Goal: Transaction & Acquisition: Purchase product/service

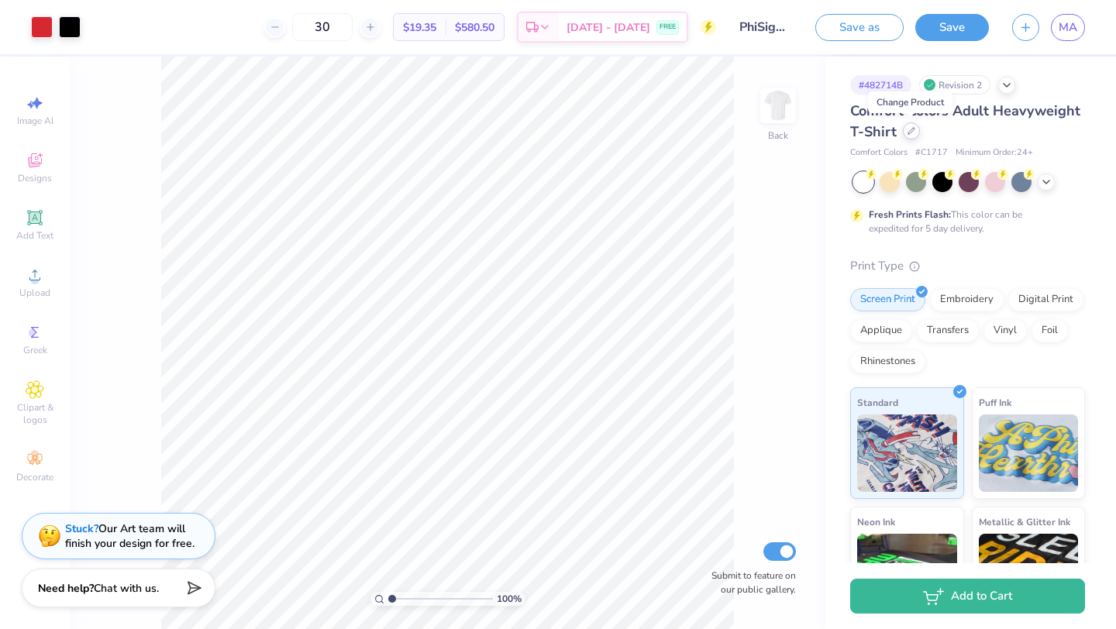
click at [905, 132] on div at bounding box center [911, 130] width 17 height 17
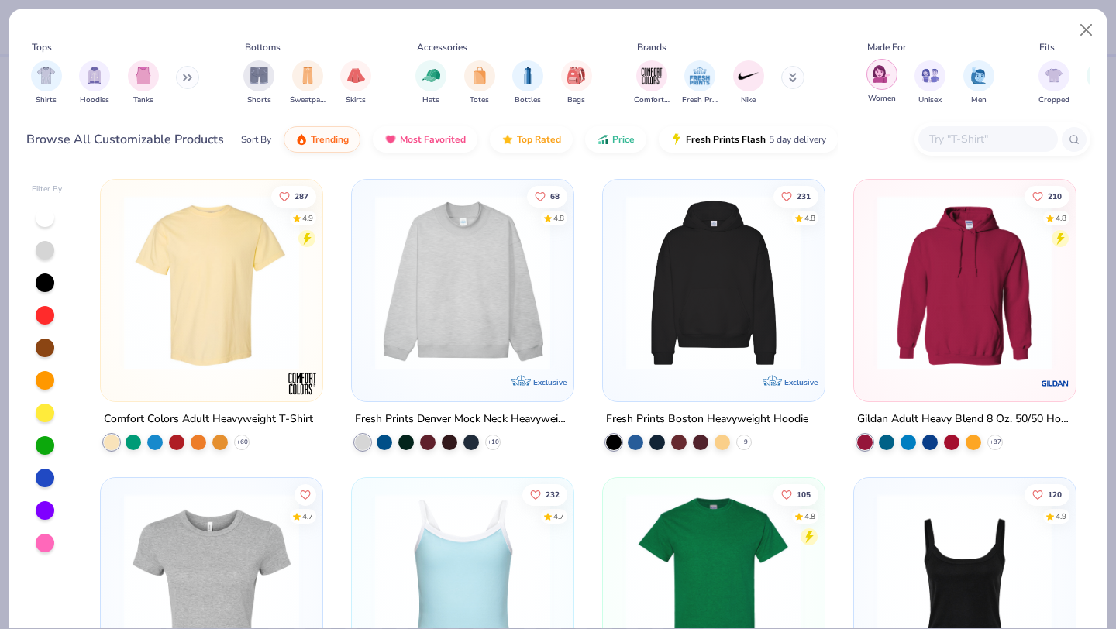
click at [881, 67] on img "filter for Women" at bounding box center [882, 74] width 18 height 18
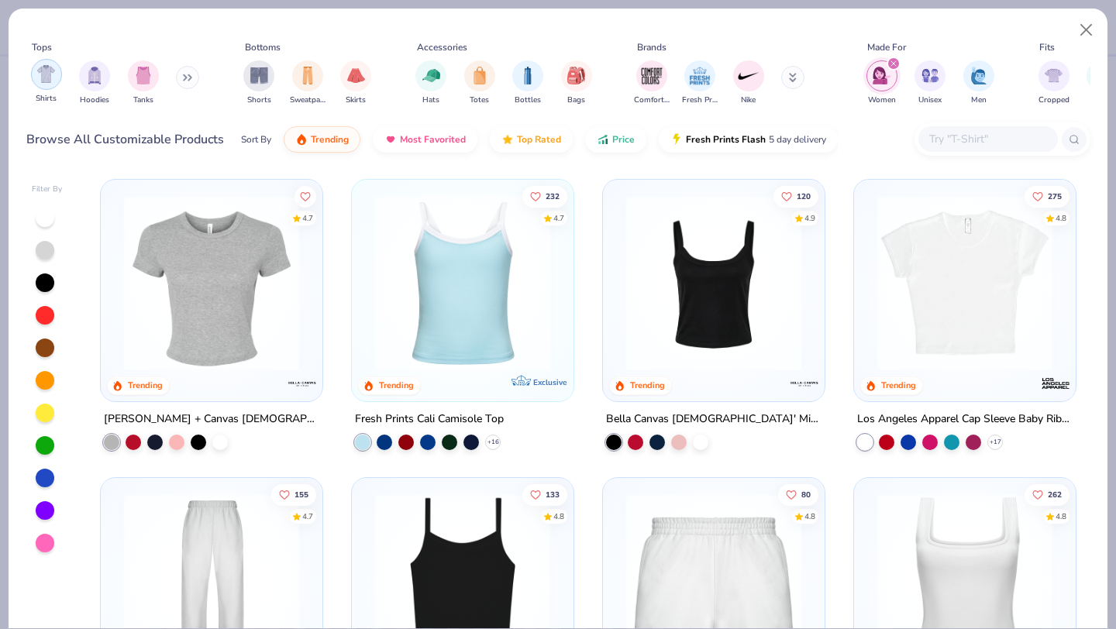
click at [43, 74] on img "filter for Shirts" at bounding box center [46, 74] width 18 height 18
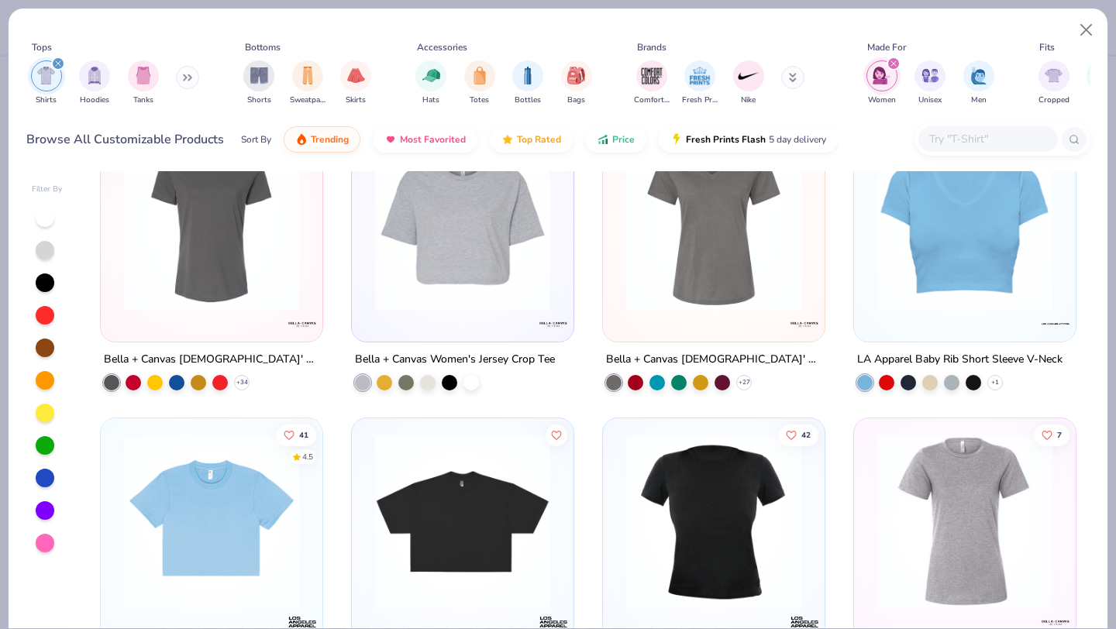
scroll to position [932, 0]
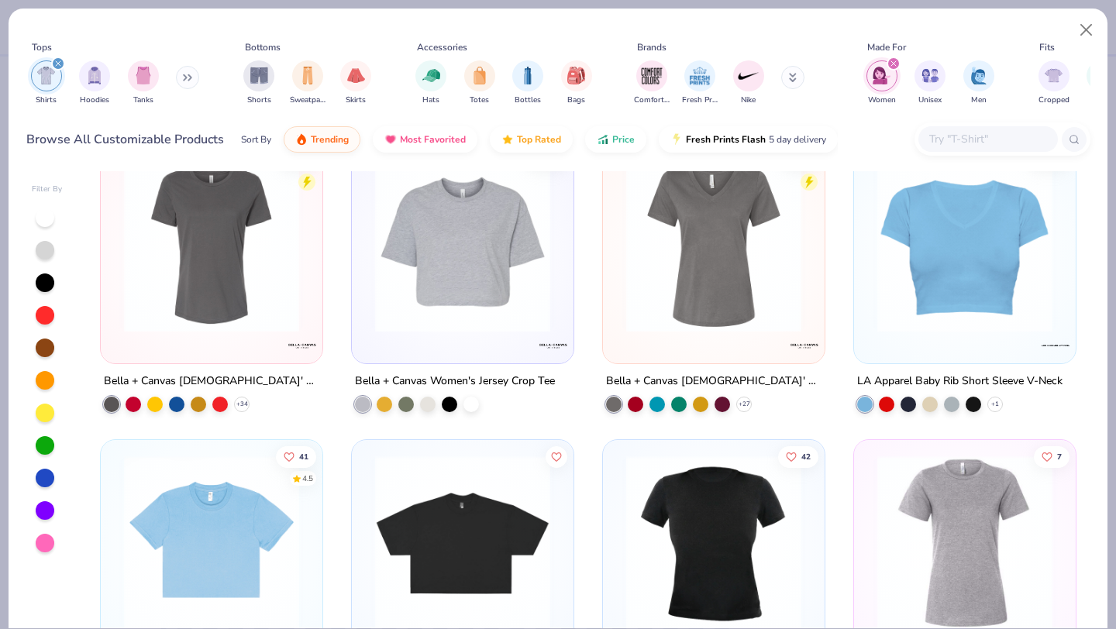
click at [235, 307] on img at bounding box center [211, 244] width 191 height 175
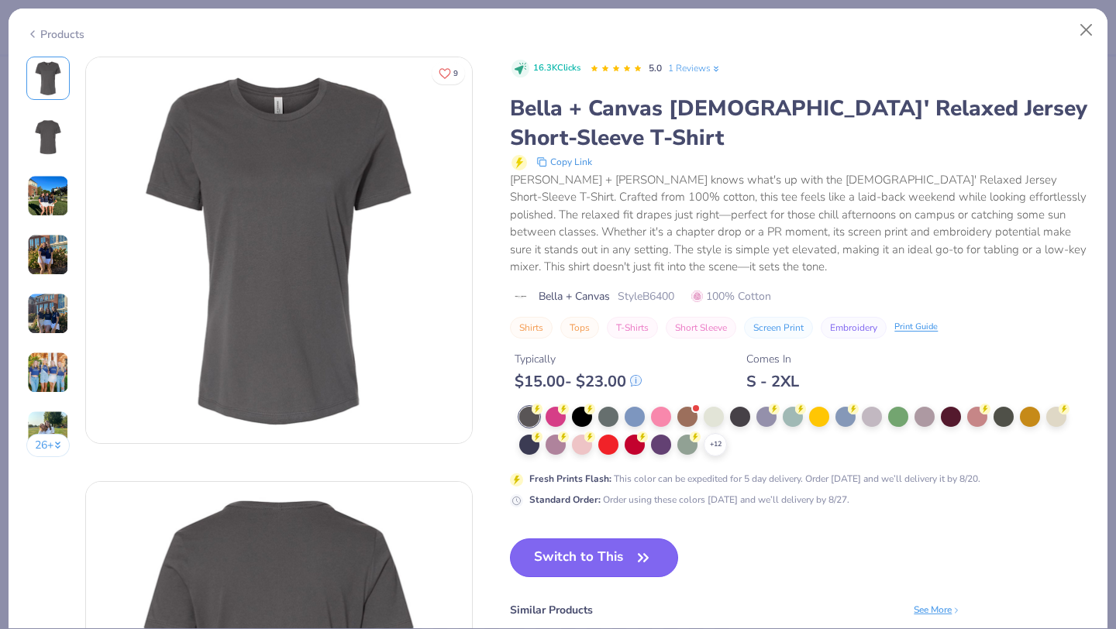
click at [567, 550] on button "Switch to This" at bounding box center [594, 558] width 168 height 39
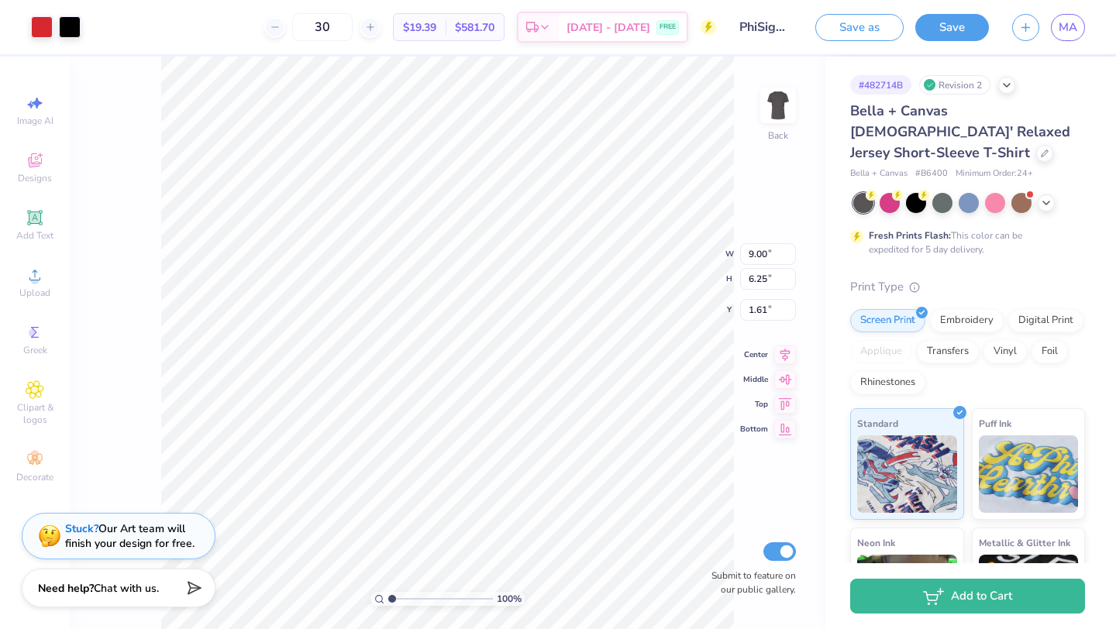
type input "1.39"
type input "2.00"
type input "5.76"
type input "1.36"
type input "2.03"
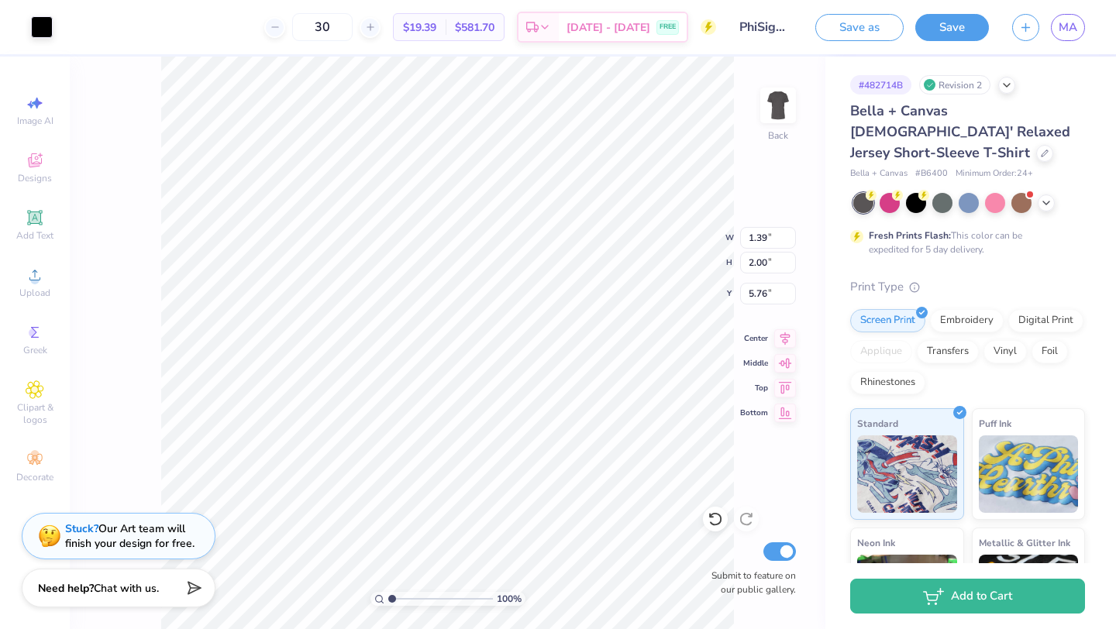
type input "5.77"
type input "1.53"
type input "2.77"
type input "1.90"
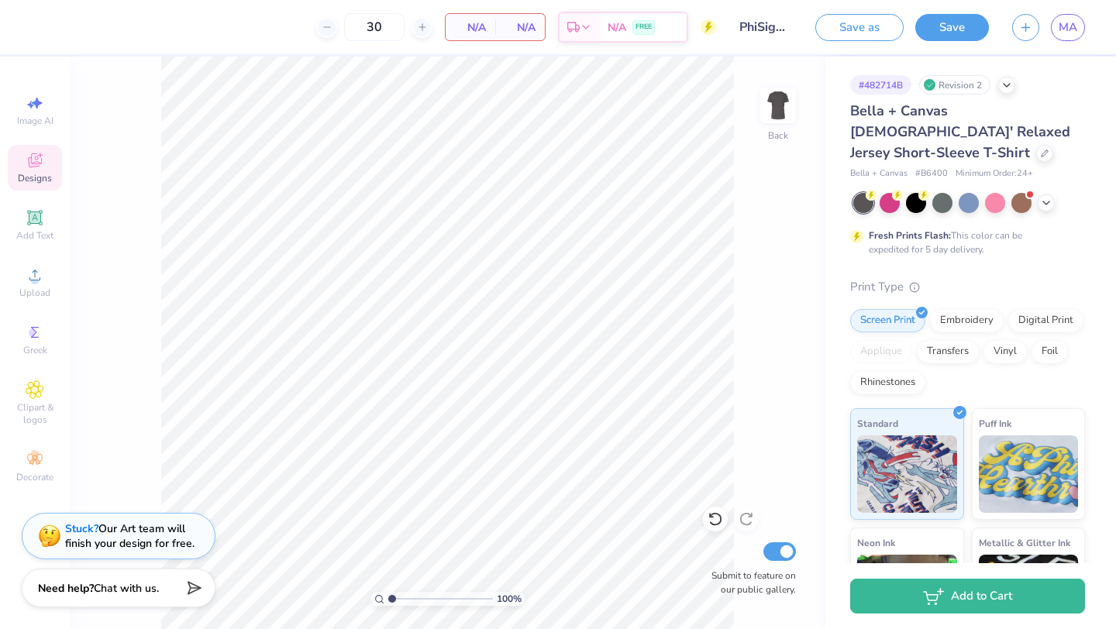
click at [27, 171] on div "Designs" at bounding box center [35, 168] width 54 height 46
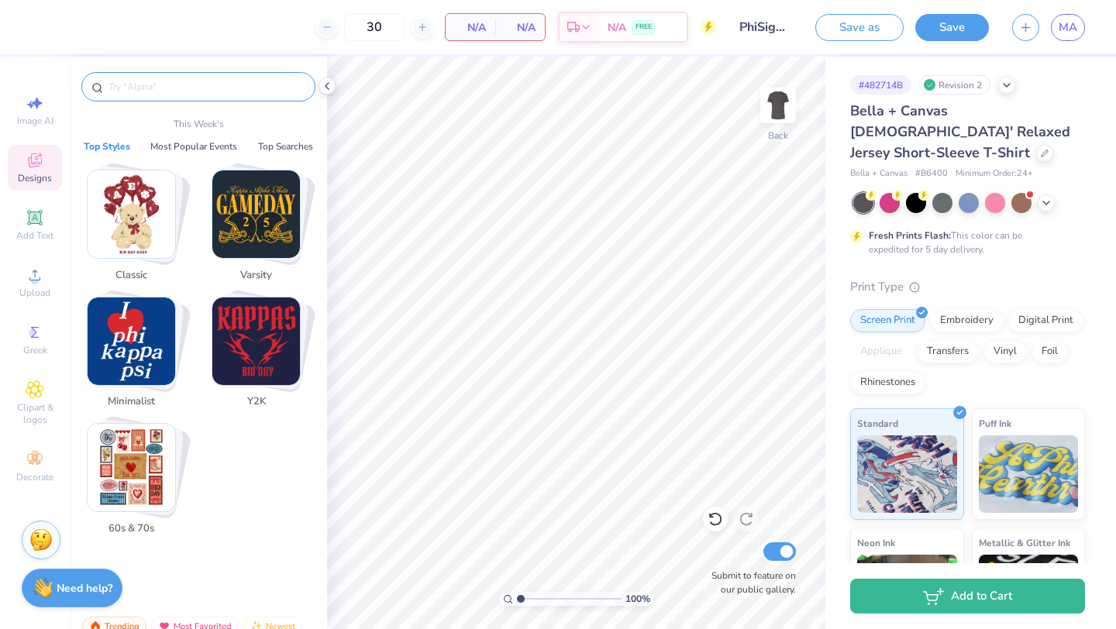
click at [184, 88] on input "text" at bounding box center [206, 87] width 198 height 16
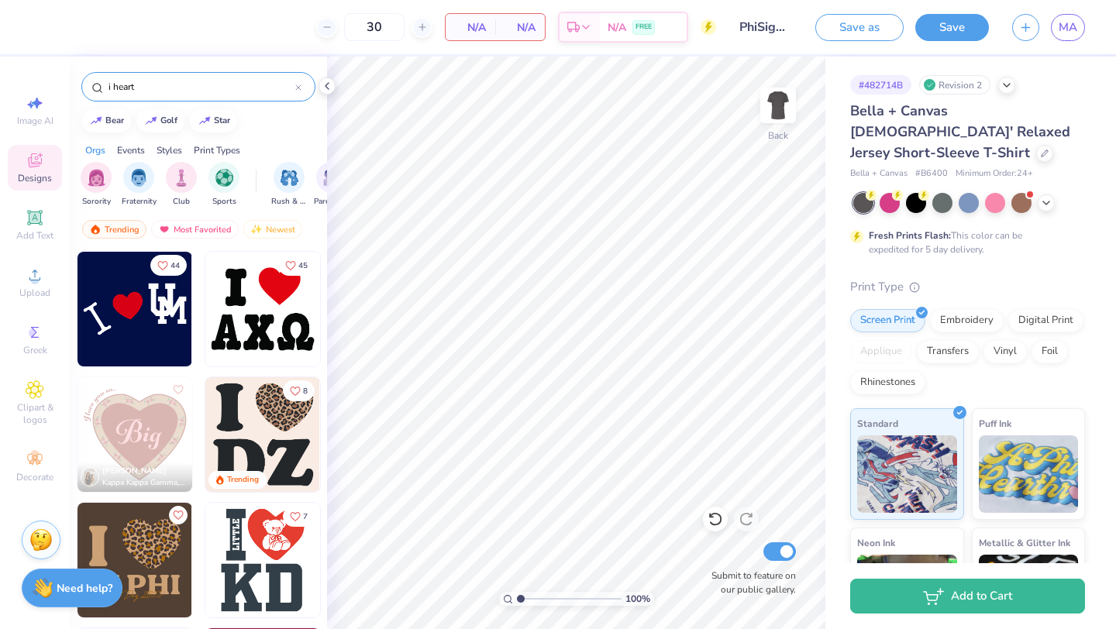
type input "i heart"
click at [255, 327] on img at bounding box center [262, 309] width 115 height 115
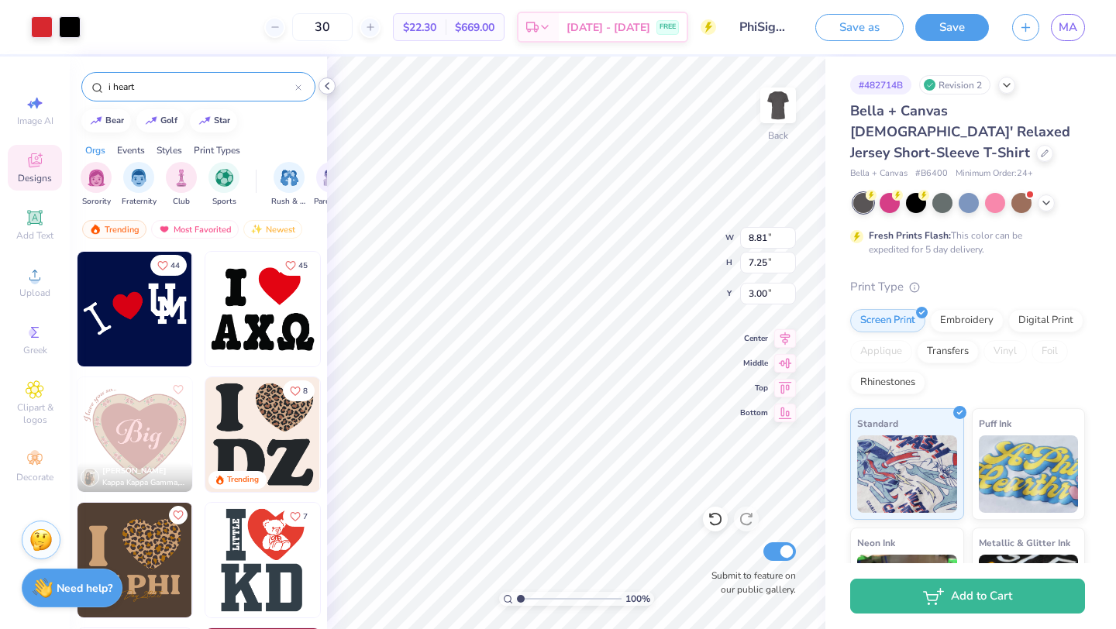
click at [321, 84] on icon at bounding box center [327, 86] width 12 height 12
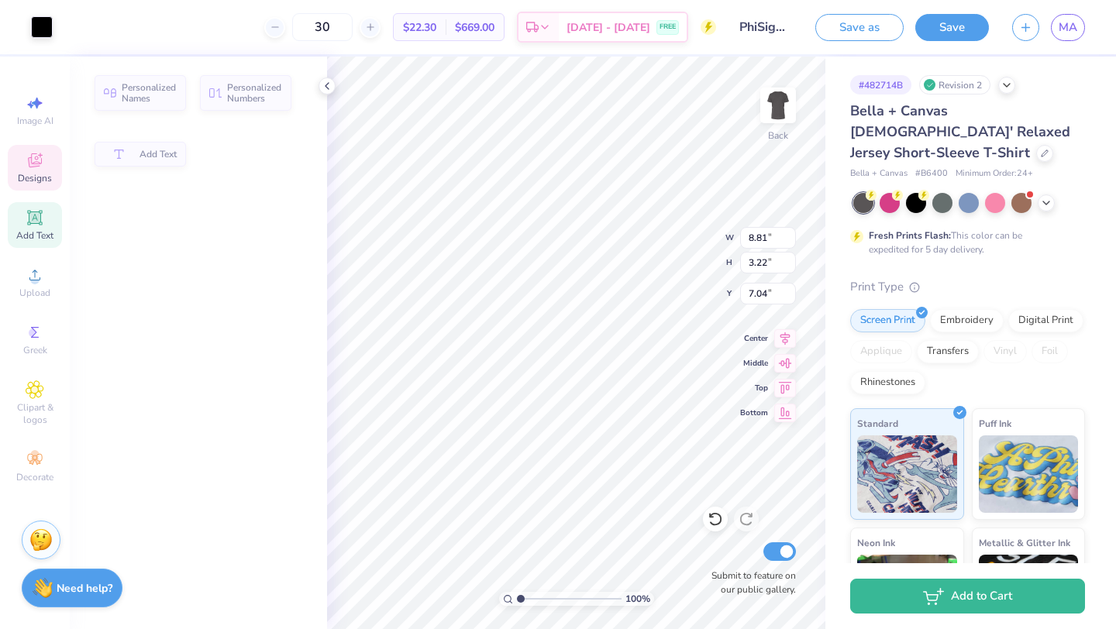
type input "3.22"
type input "7.04"
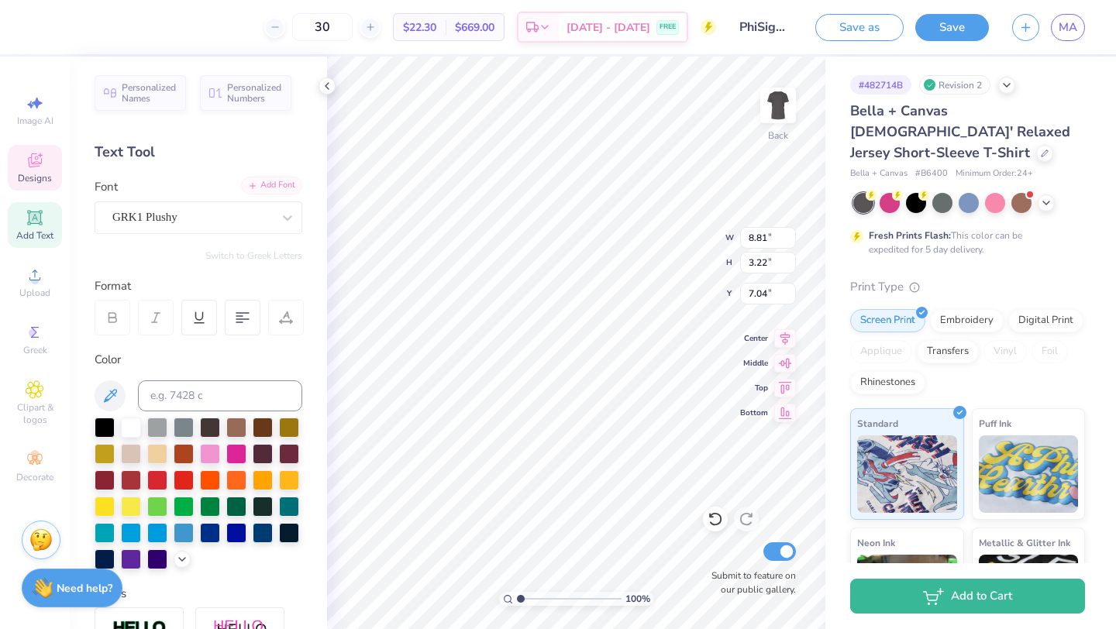
click at [254, 181] on icon at bounding box center [252, 185] width 9 height 9
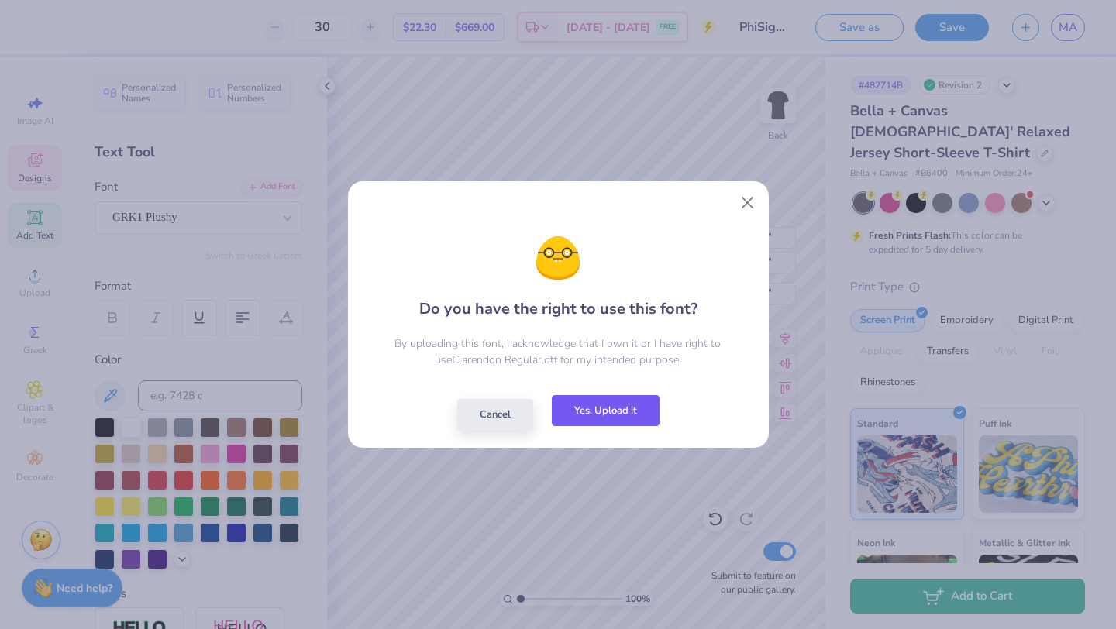
click at [601, 398] on button "Yes, Upload it" at bounding box center [606, 411] width 108 height 32
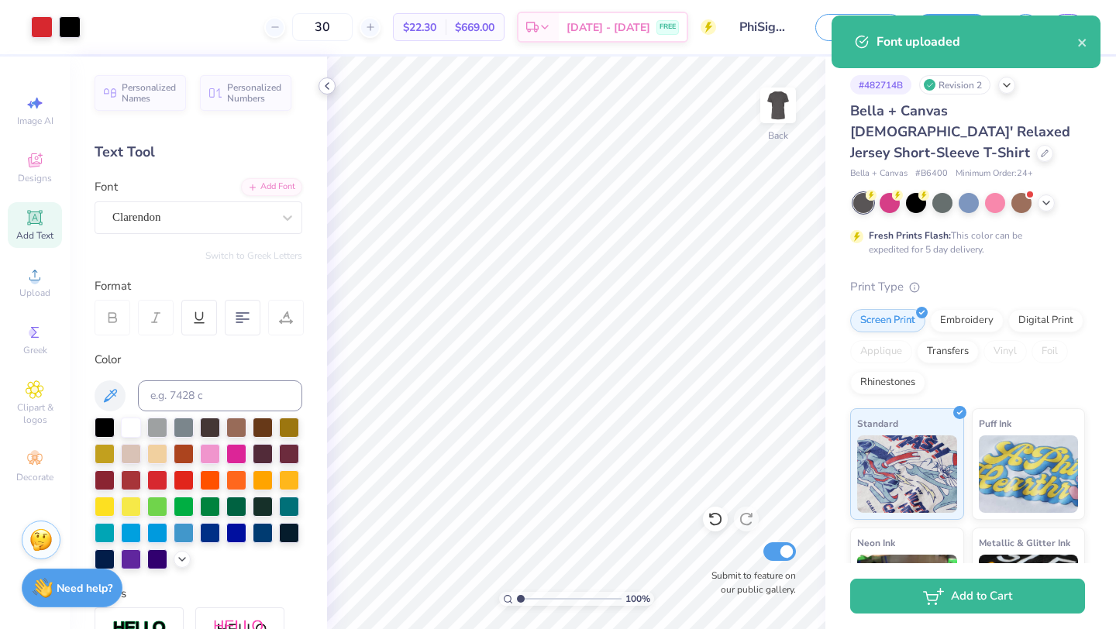
click at [322, 90] on icon at bounding box center [327, 86] width 12 height 12
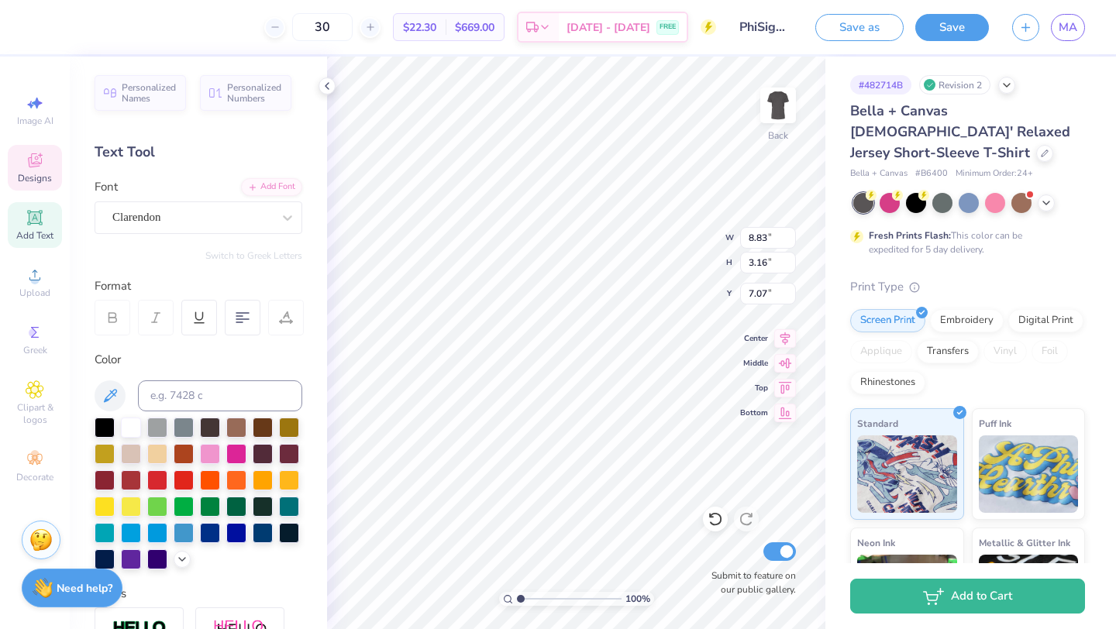
scroll to position [0, 1]
type textarea "Phi Rho"
type input "1.52"
type input "2.71"
type input "3.38"
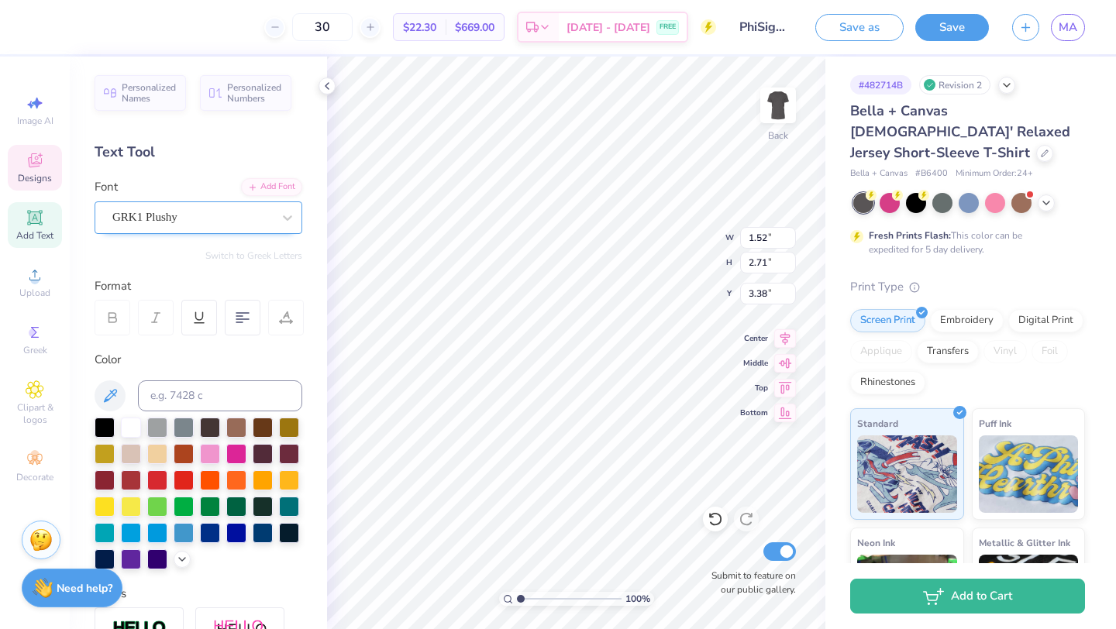
click at [246, 209] on div "GRK1 Plushy" at bounding box center [192, 217] width 163 height 24
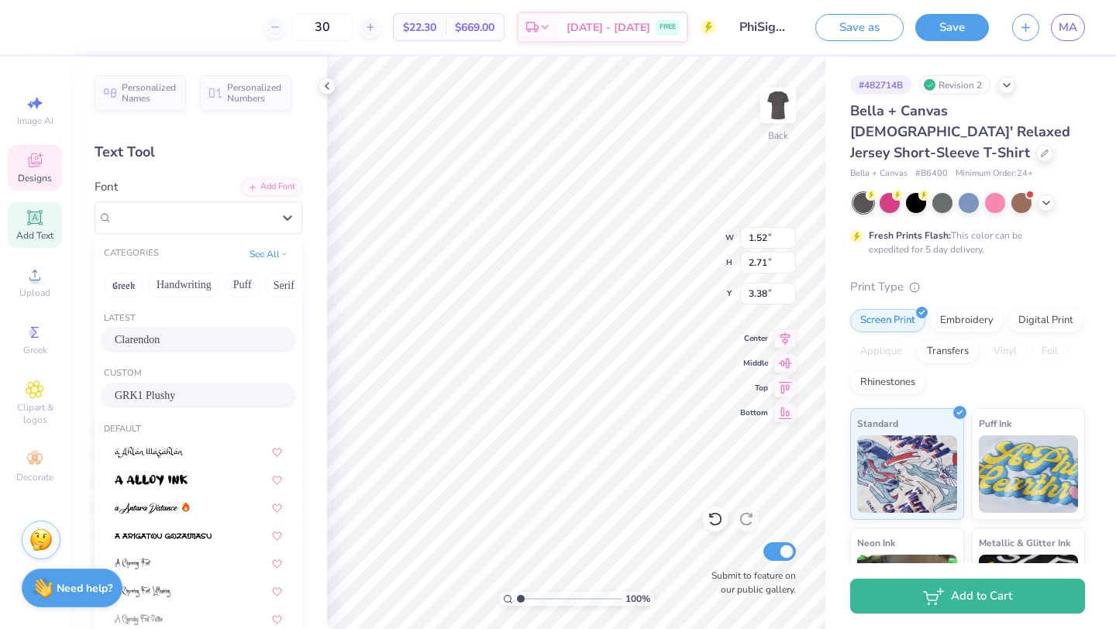
click at [146, 332] on span "Clarendon" at bounding box center [137, 340] width 45 height 16
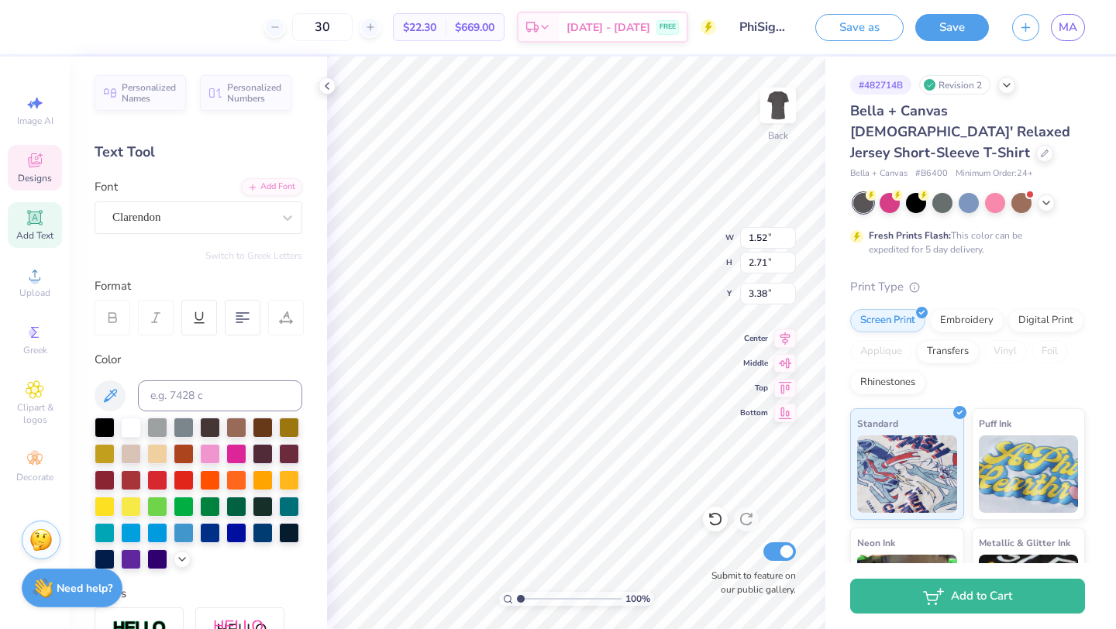
type textarea "I"
type textarea "PHI RHO"
click at [1049, 195] on icon at bounding box center [1046, 201] width 12 height 12
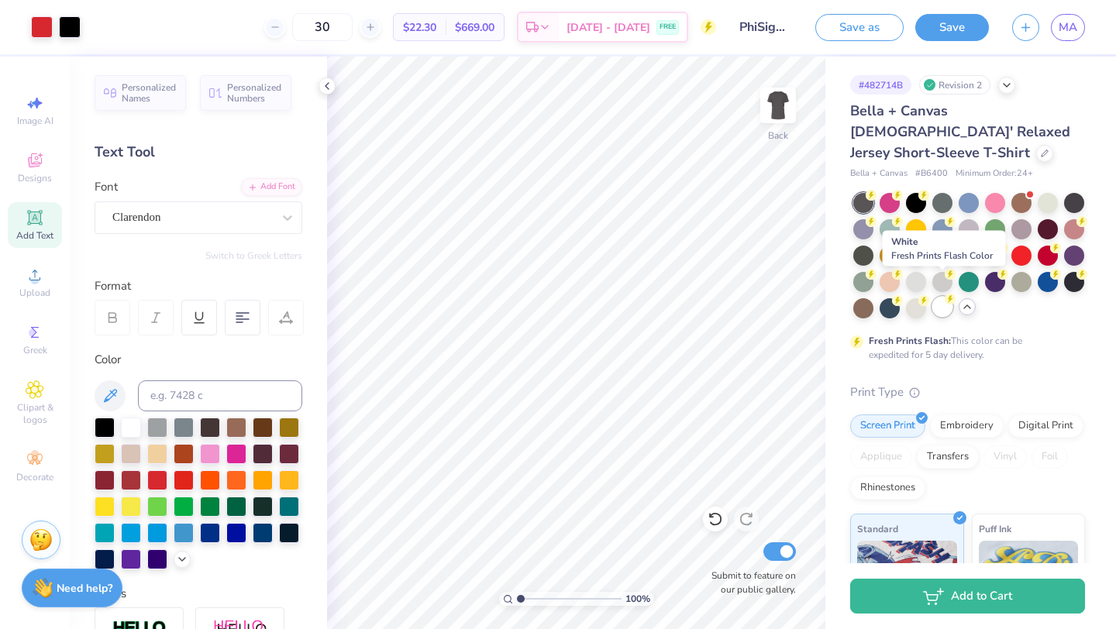
click at [938, 297] on div at bounding box center [942, 307] width 20 height 20
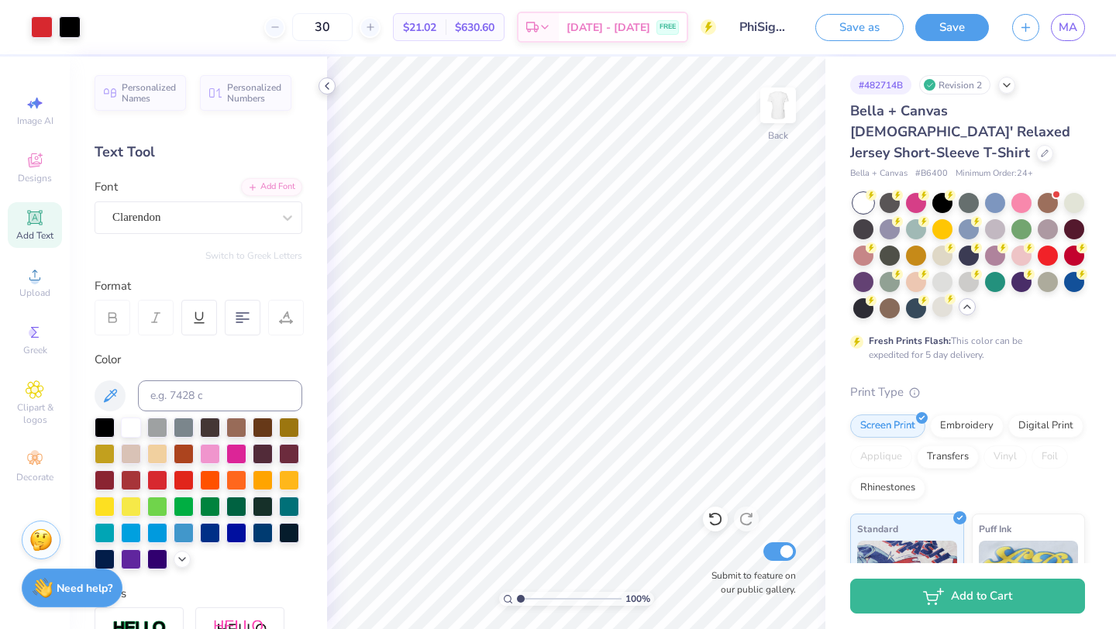
click at [326, 85] on polyline at bounding box center [327, 86] width 3 height 6
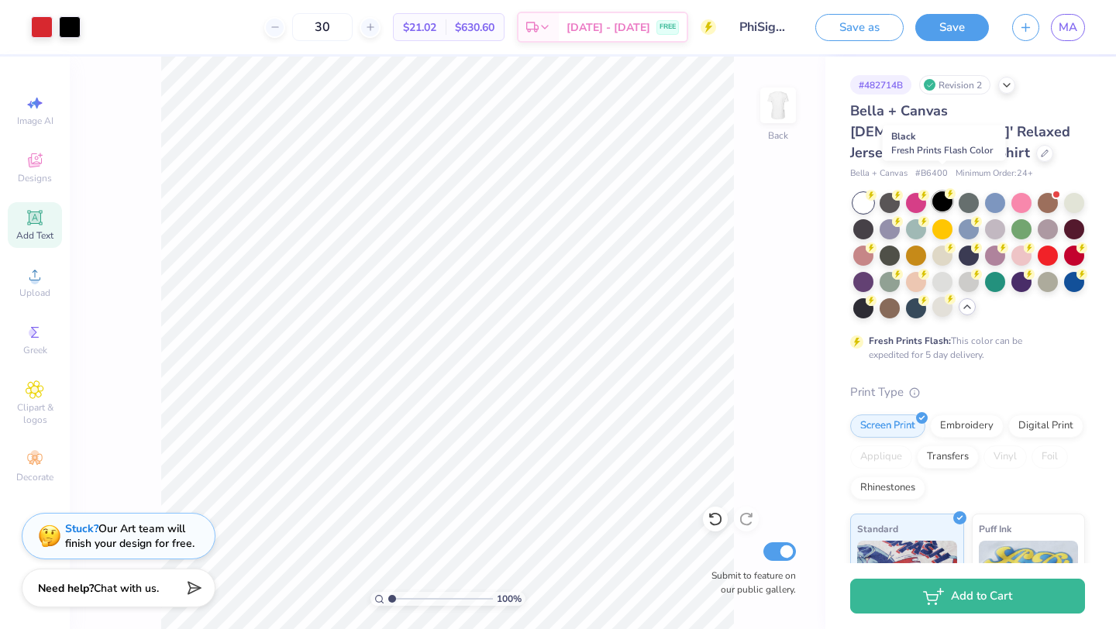
click at [933, 191] on div at bounding box center [942, 201] width 20 height 20
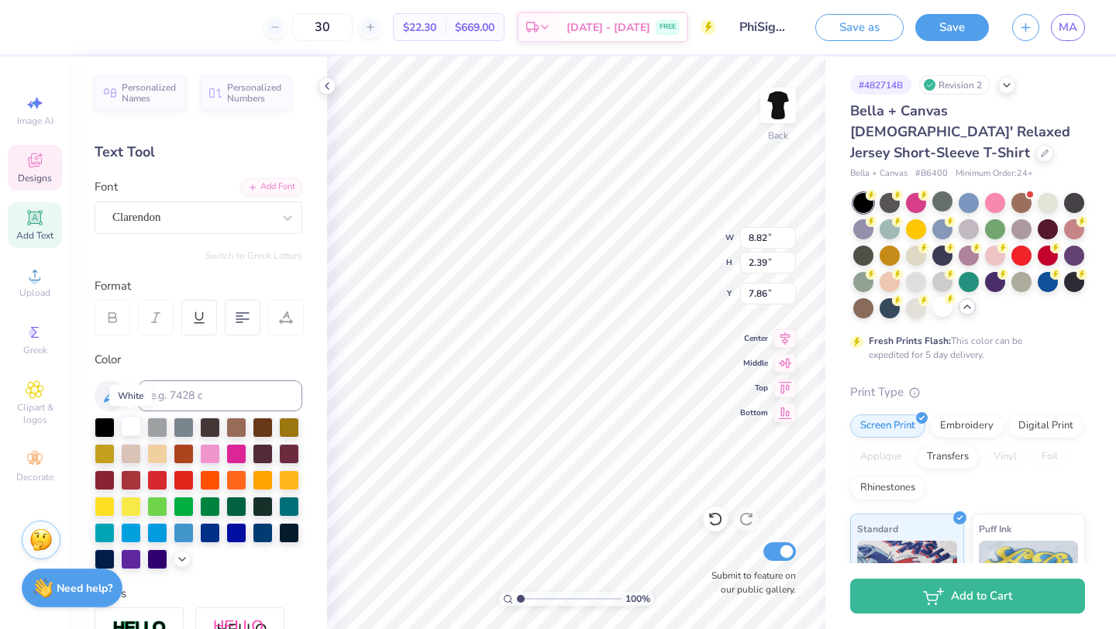
click at [127, 427] on div at bounding box center [131, 426] width 20 height 20
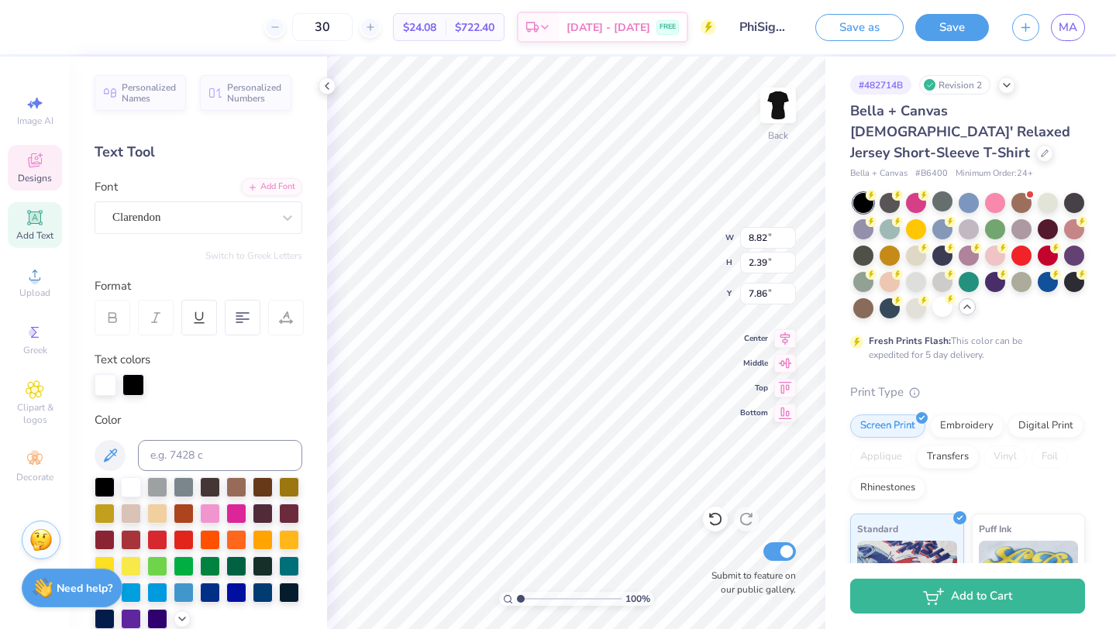
type input "1.53"
type input "2.71"
type input "3.38"
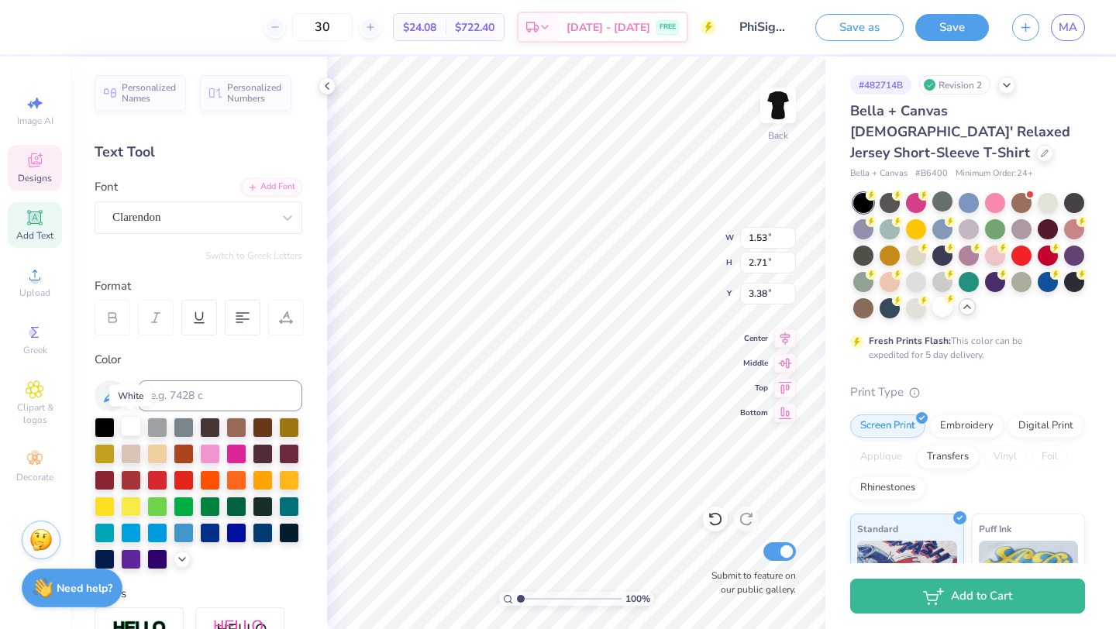
click at [128, 425] on div at bounding box center [131, 426] width 20 height 20
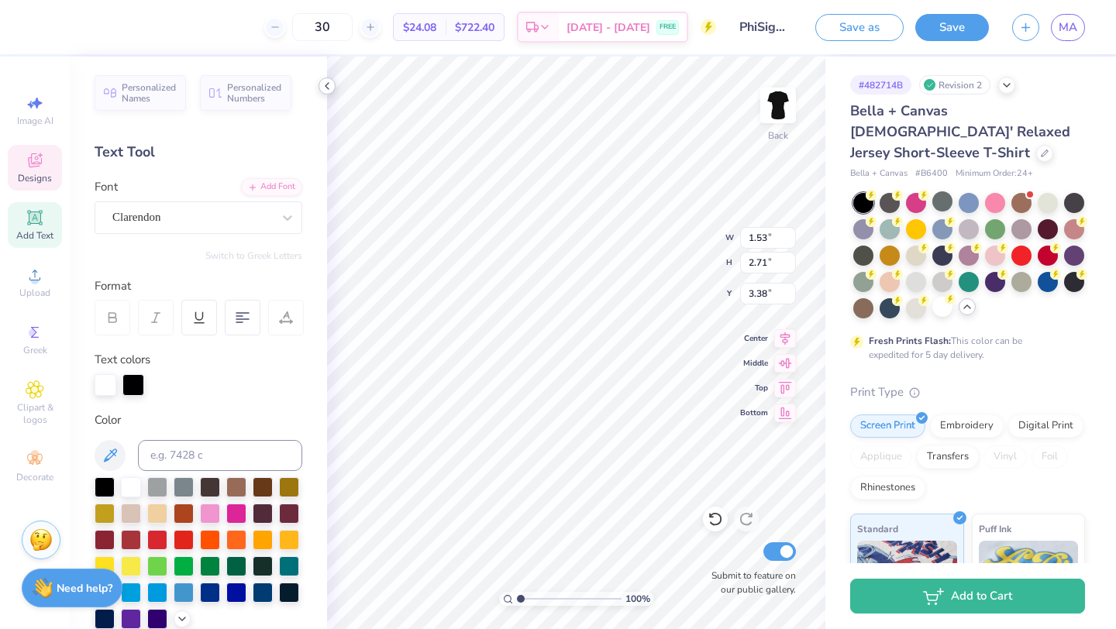
click at [327, 84] on polyline at bounding box center [327, 86] width 3 height 6
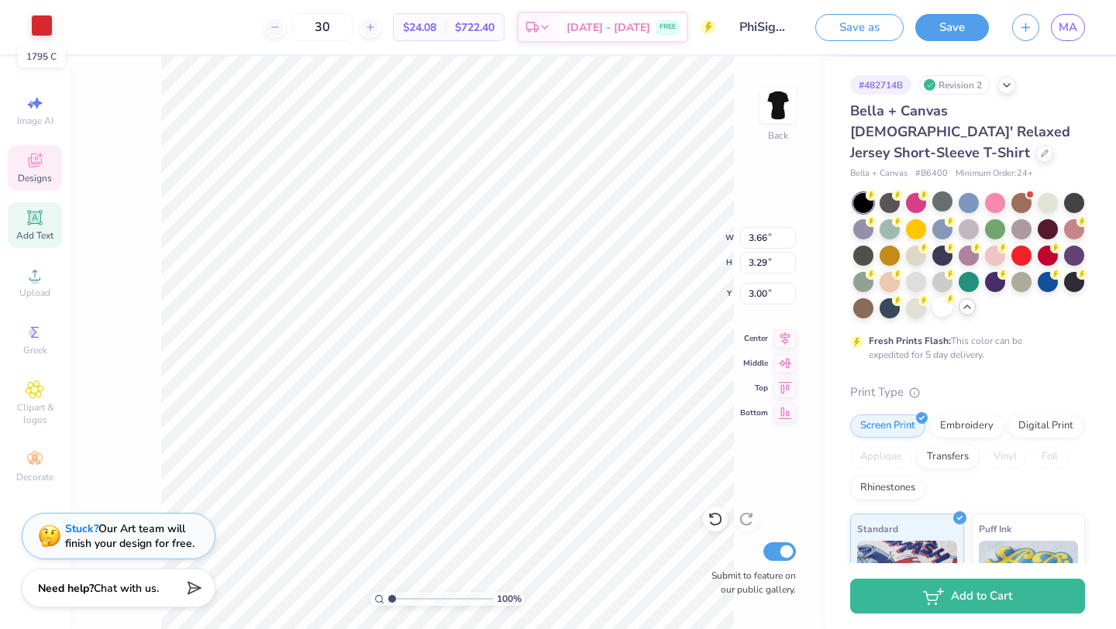
click at [33, 16] on div at bounding box center [42, 26] width 22 height 22
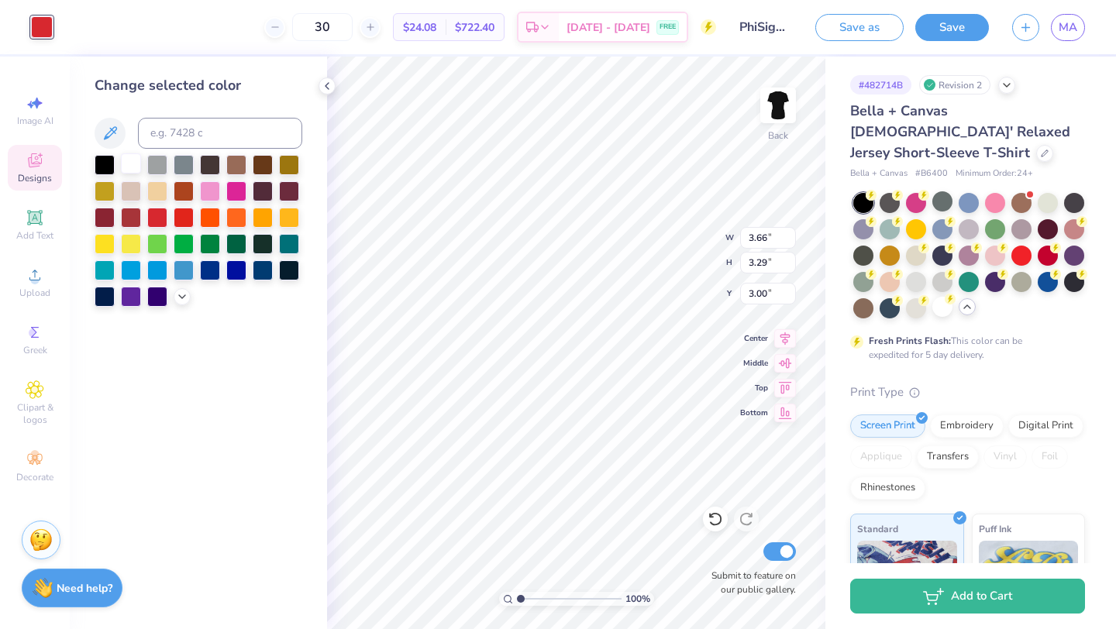
click at [127, 166] on div at bounding box center [131, 163] width 20 height 20
click at [329, 89] on icon at bounding box center [327, 86] width 12 height 12
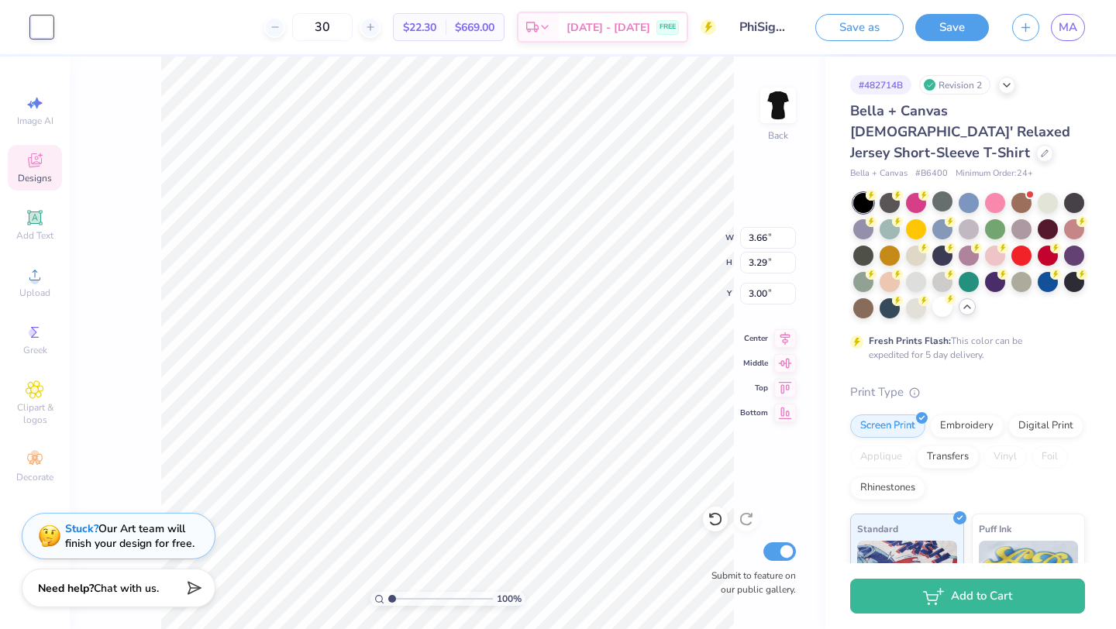
click at [144, 312] on div "100 % Back W 3.66 3.66 " H 3.29 3.29 " Y 3.00 3.00 " Center Middle Top Bottom S…" at bounding box center [448, 343] width 756 height 573
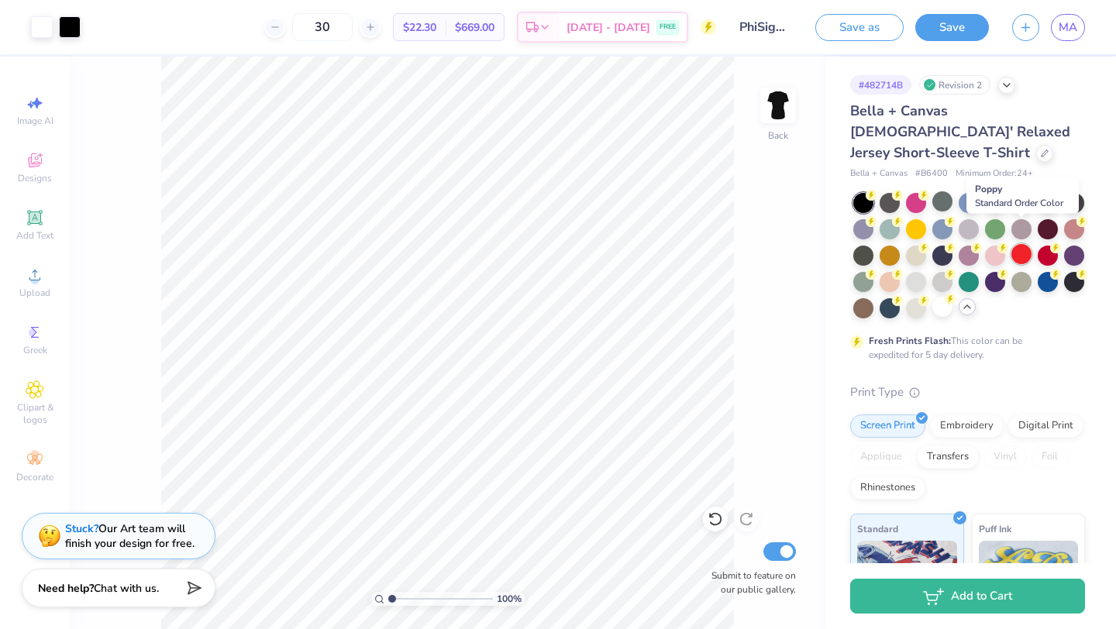
click at [1027, 244] on div at bounding box center [1022, 254] width 20 height 20
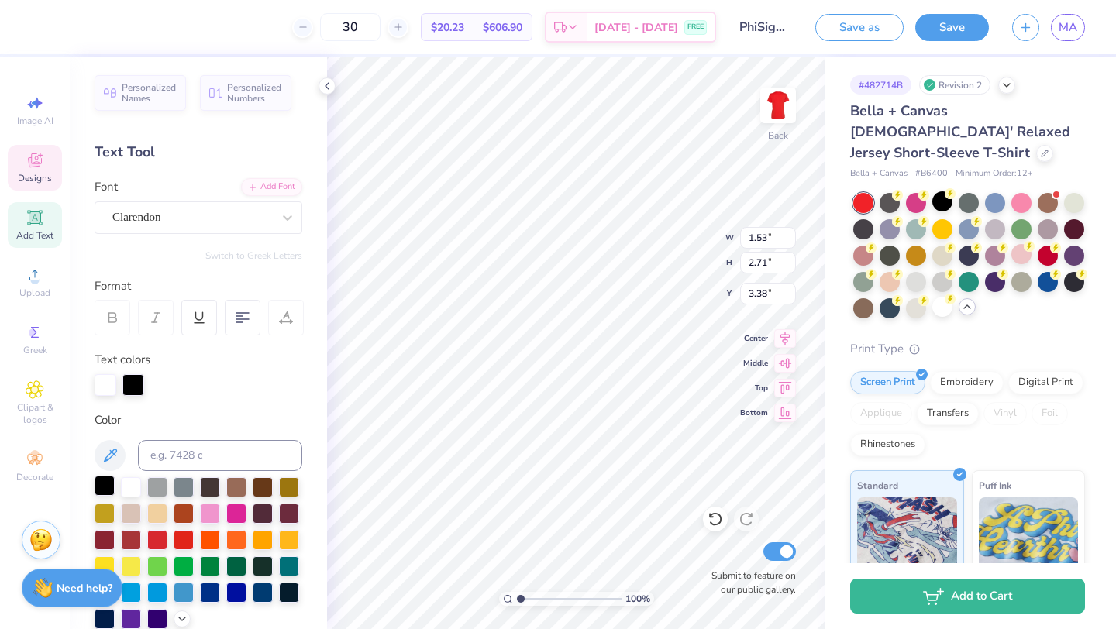
click at [105, 488] on div at bounding box center [105, 486] width 20 height 20
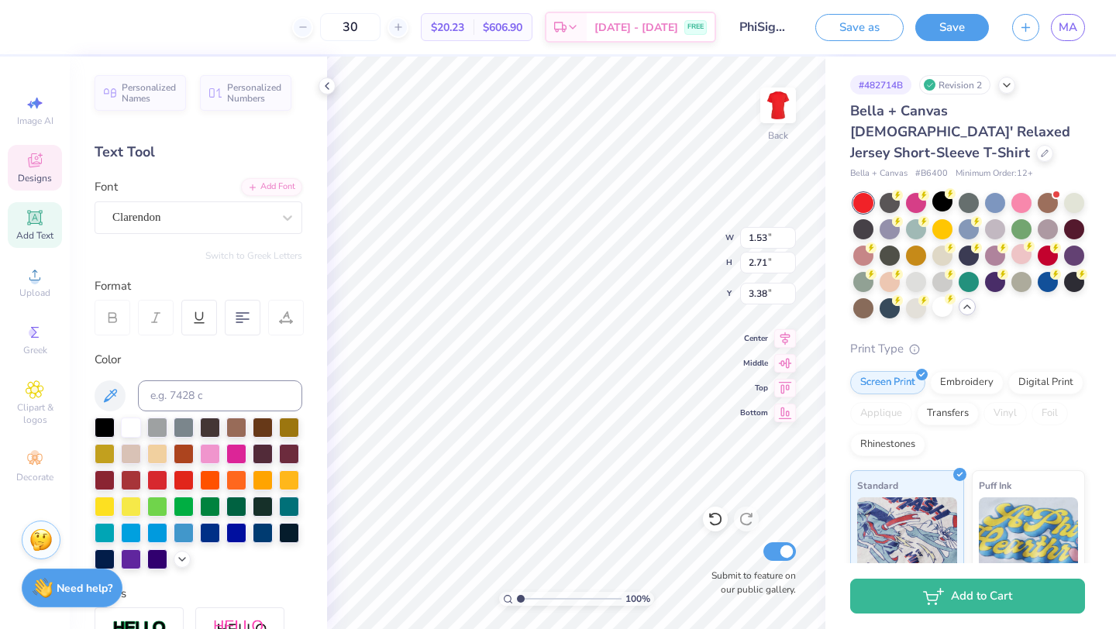
type input "8.82"
type input "2.39"
type input "7.86"
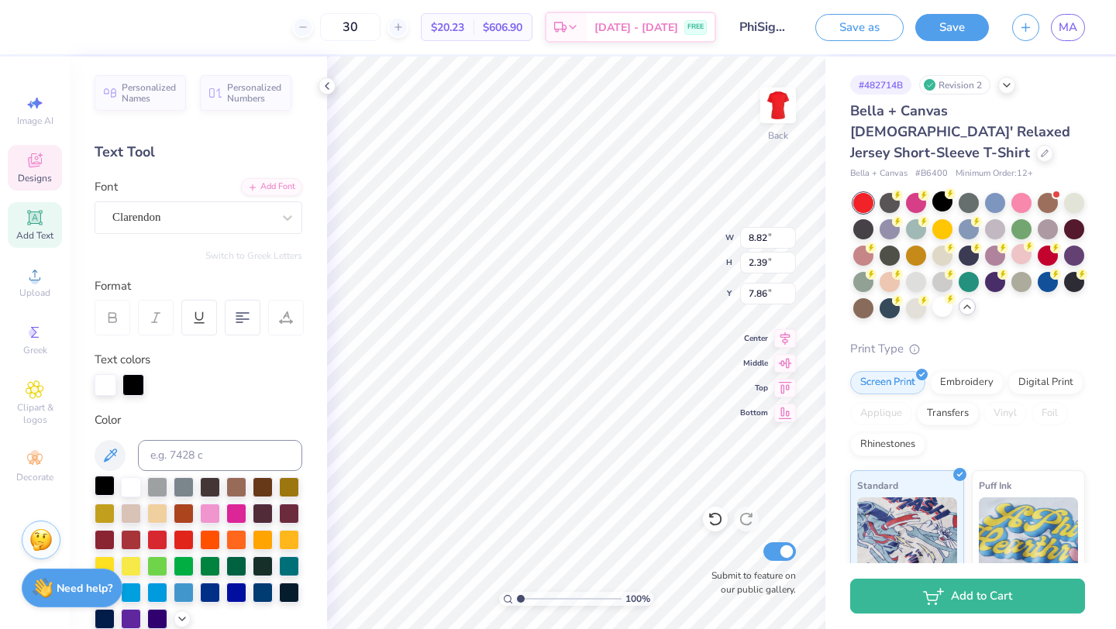
click at [111, 486] on div at bounding box center [105, 486] width 20 height 20
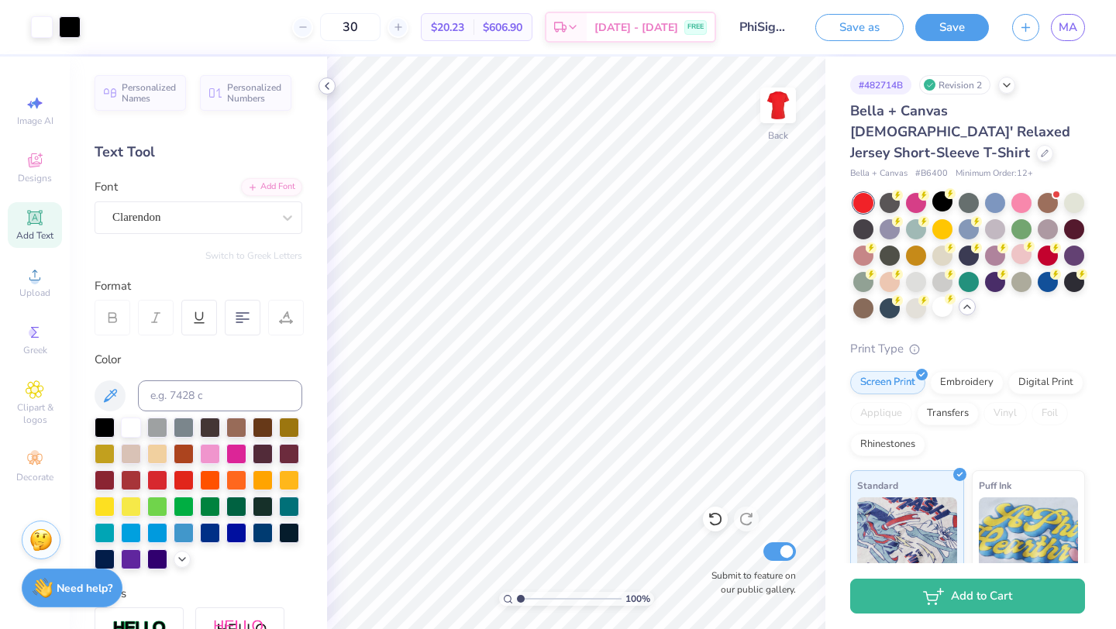
click at [323, 88] on icon at bounding box center [327, 86] width 12 height 12
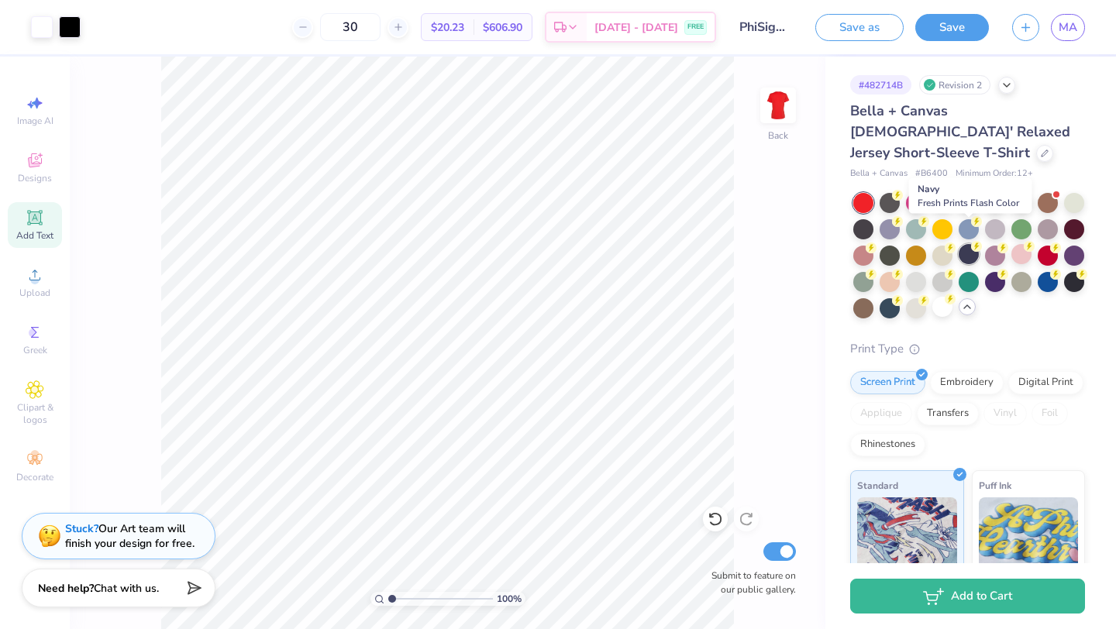
click at [967, 244] on div at bounding box center [969, 254] width 20 height 20
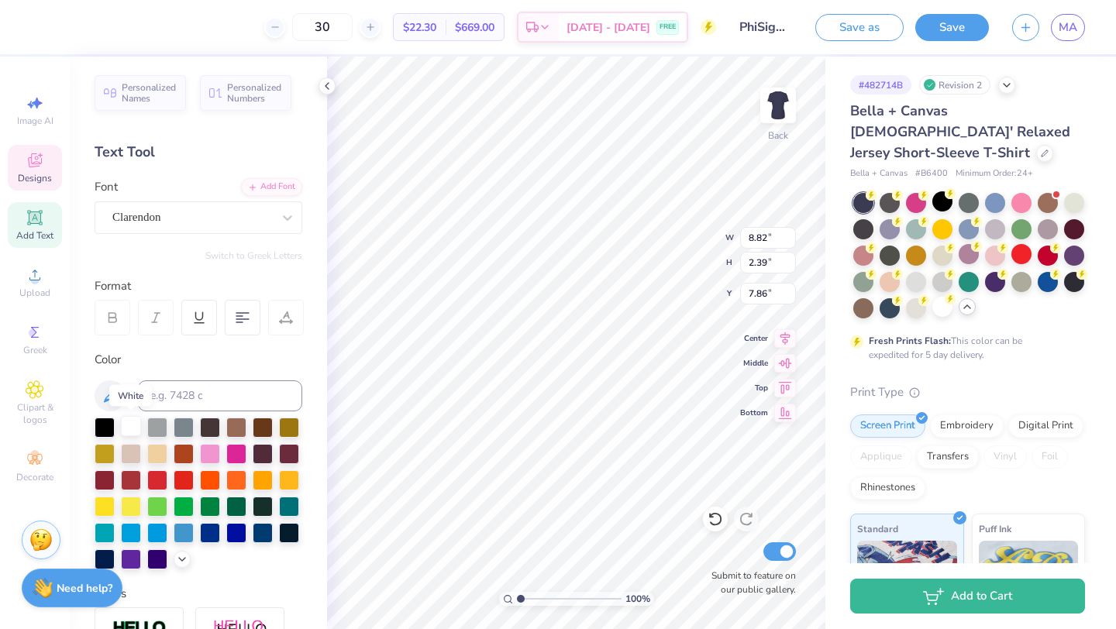
click at [127, 426] on div at bounding box center [131, 426] width 20 height 20
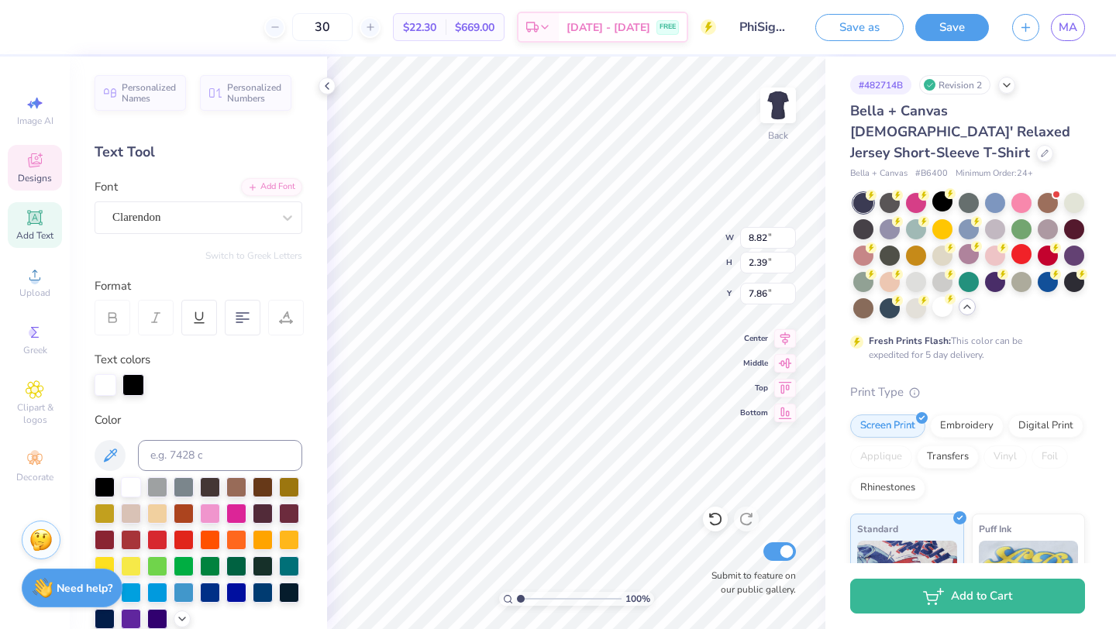
type input "1.53"
type input "2.71"
type input "3.38"
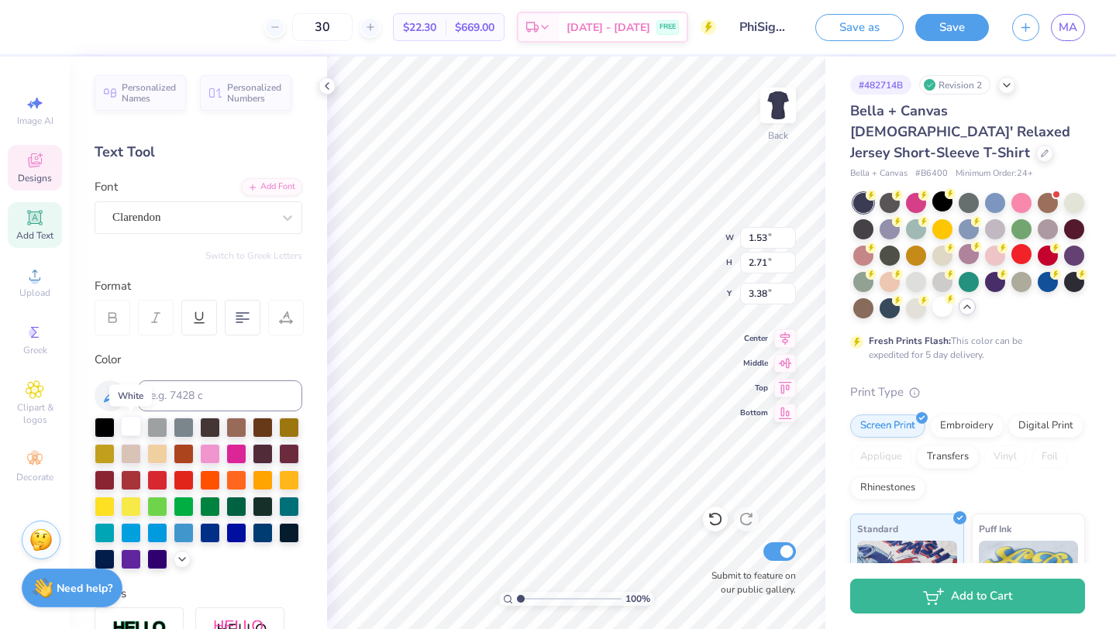
click at [141, 428] on div at bounding box center [131, 426] width 20 height 20
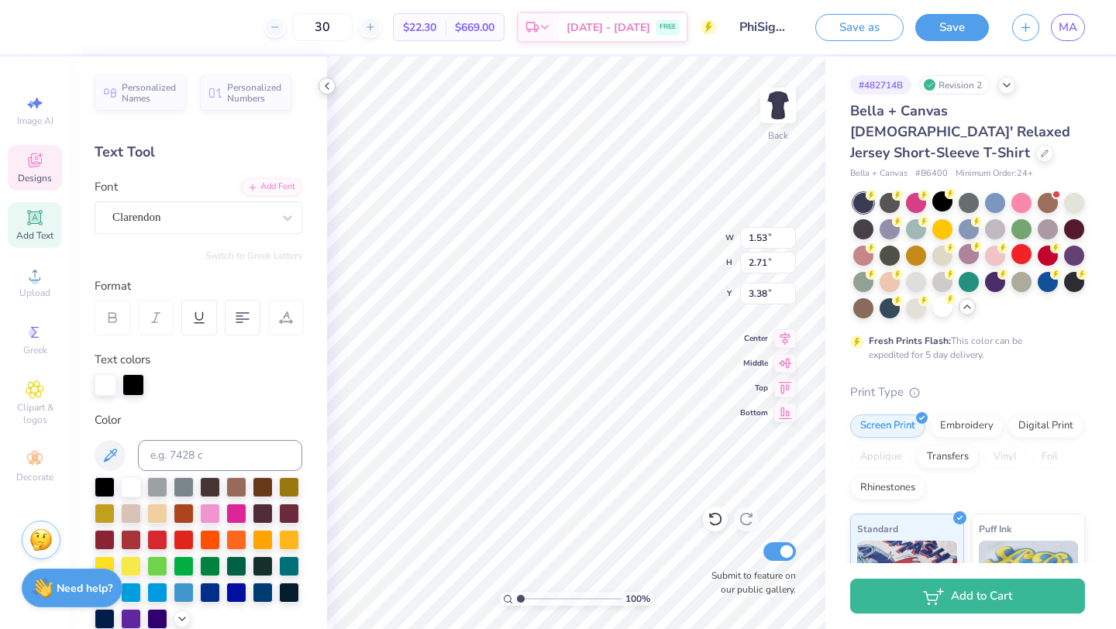
click at [327, 86] on icon at bounding box center [327, 86] width 12 height 12
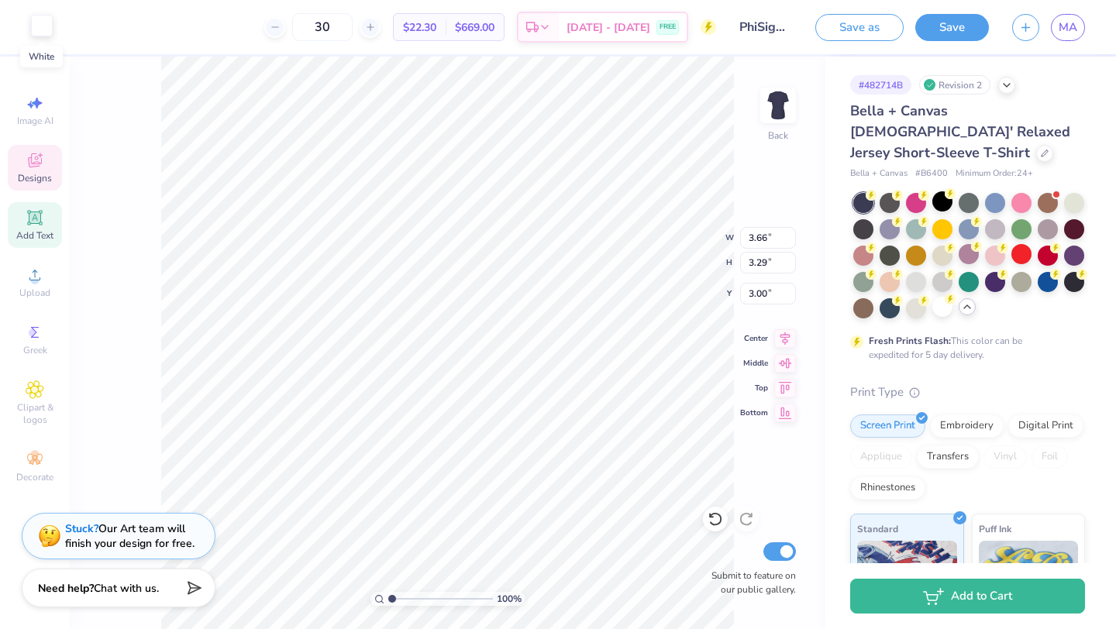
click at [39, 32] on div at bounding box center [42, 26] width 22 height 22
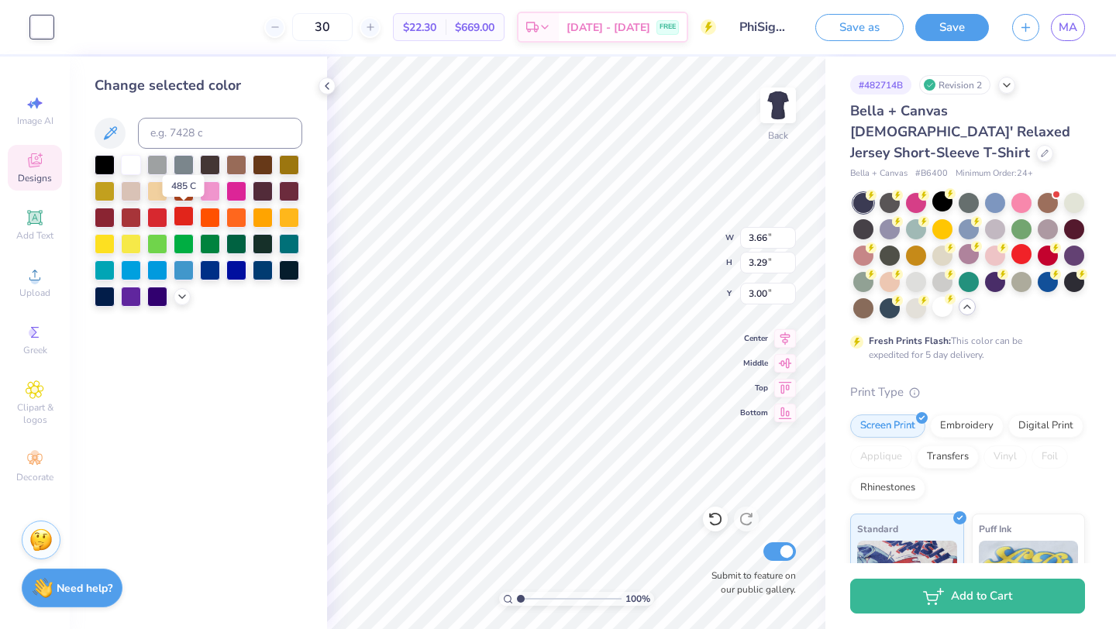
click at [181, 216] on div at bounding box center [184, 216] width 20 height 20
click at [160, 219] on div at bounding box center [157, 216] width 20 height 20
click at [181, 220] on div at bounding box center [184, 216] width 20 height 20
click at [326, 88] on icon at bounding box center [327, 86] width 12 height 12
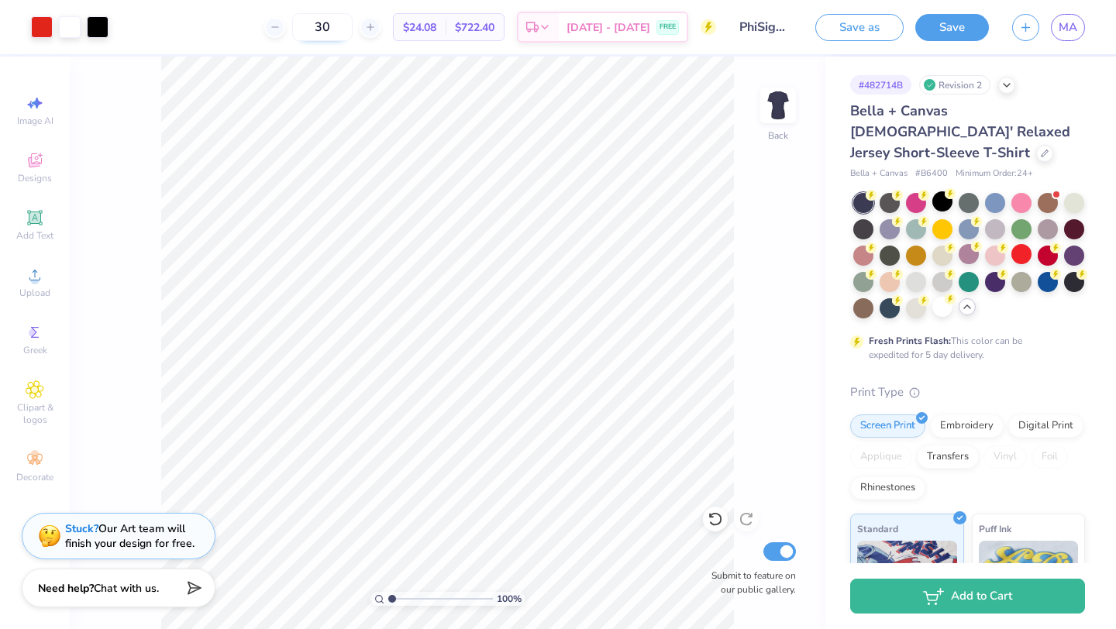
click at [336, 28] on input "30" at bounding box center [322, 27] width 60 height 28
click at [346, 27] on input "30" at bounding box center [322, 27] width 60 height 28
type input "3"
type input "60"
click at [228, 29] on div "60 $18.69 Per Item $1,121.40 Total Est. Delivery [DATE] - [DATE] FREE" at bounding box center [418, 27] width 596 height 54
